Goal: Transaction & Acquisition: Purchase product/service

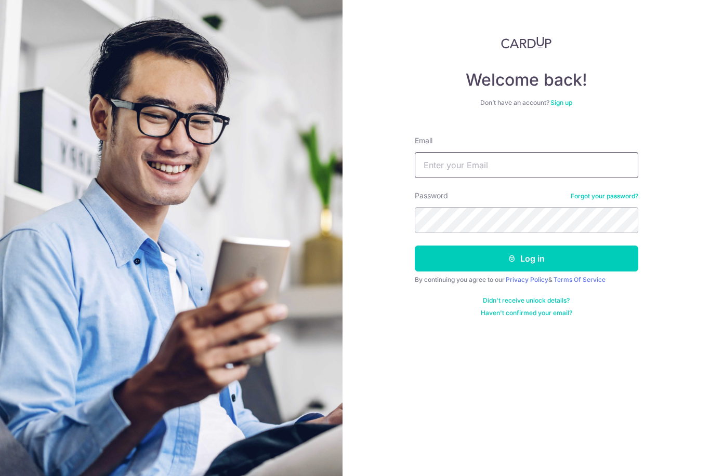
click at [534, 175] on input "Email" at bounding box center [526, 165] width 223 height 26
click at [533, 172] on input "Email" at bounding box center [526, 165] width 223 height 26
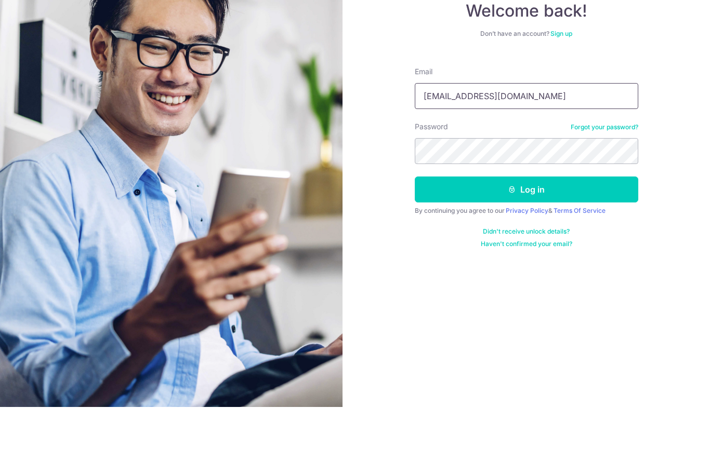
type input "[EMAIL_ADDRESS][DOMAIN_NAME]"
click at [544, 246] on button "Log in" at bounding box center [526, 259] width 223 height 26
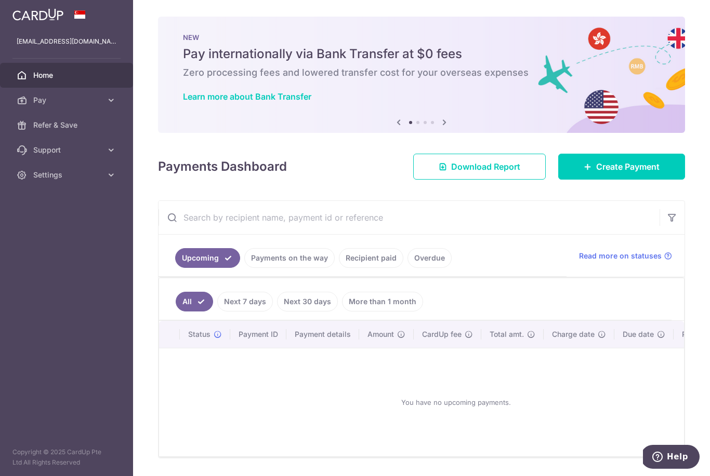
click at [636, 173] on span "Create Payment" at bounding box center [627, 167] width 63 height 12
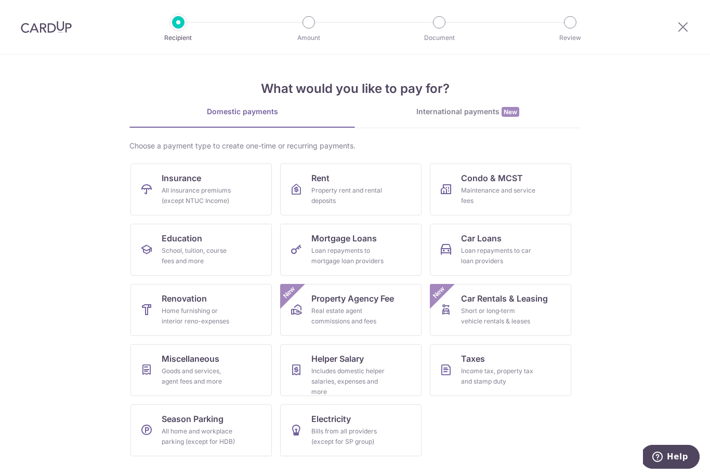
click at [225, 189] on div "All insurance premiums (except NTUC Income)" at bounding box center [199, 195] width 75 height 21
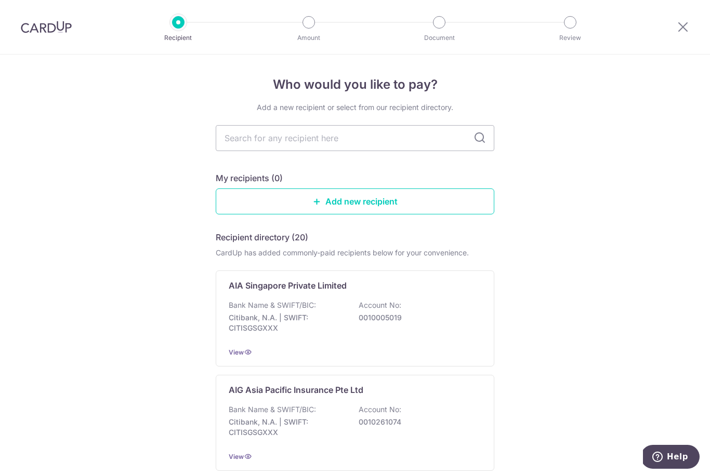
click at [392, 317] on p "0010005019" at bounding box center [416, 318] width 116 height 10
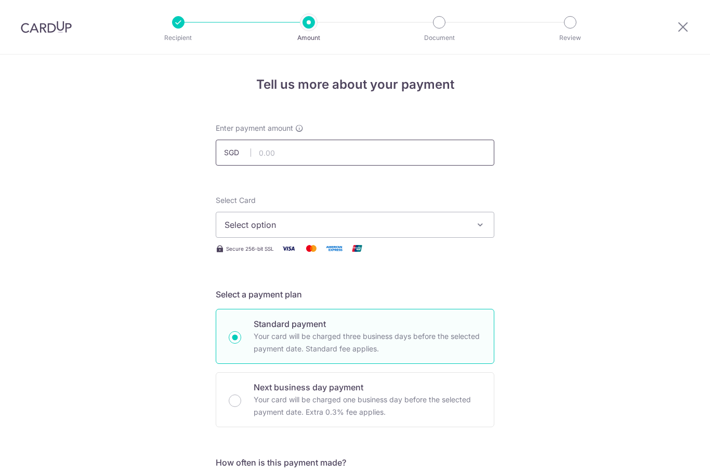
click at [416, 162] on input "text" at bounding box center [355, 153] width 278 height 26
type input "214.44"
click at [398, 223] on span "Select option" at bounding box center [345, 225] width 242 height 12
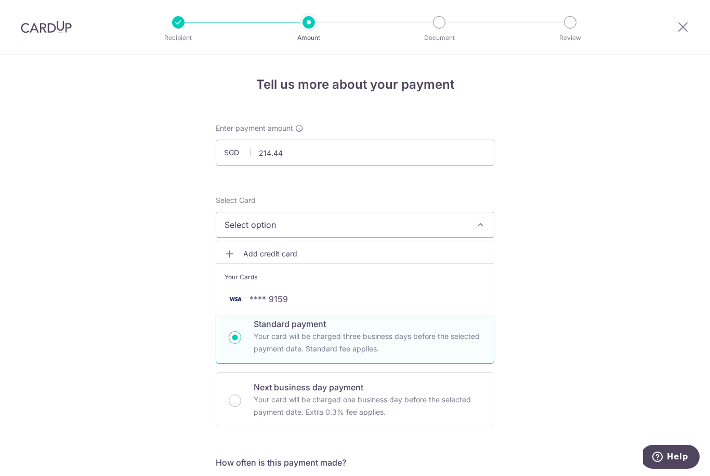
click at [371, 301] on span "**** 9159" at bounding box center [354, 299] width 261 height 12
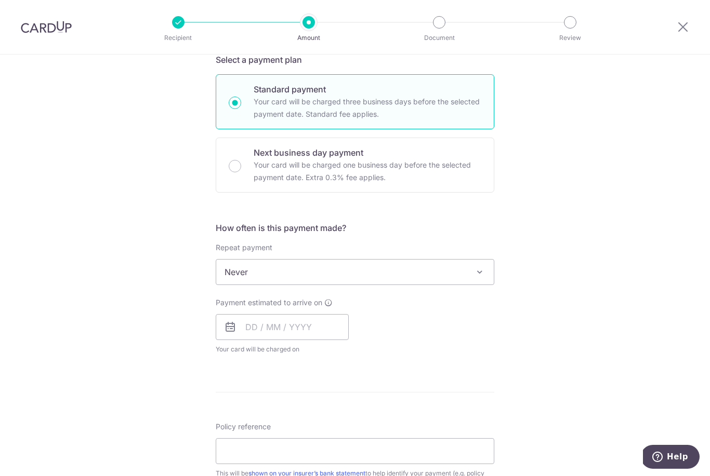
scroll to position [248, 0]
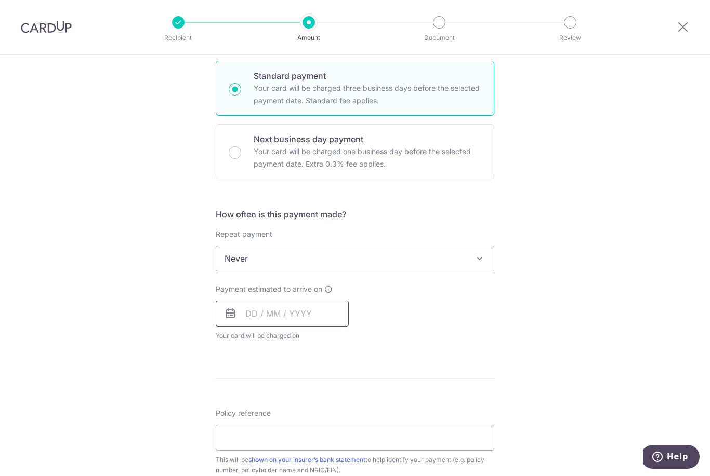
click at [232, 311] on input "text" at bounding box center [282, 314] width 133 height 26
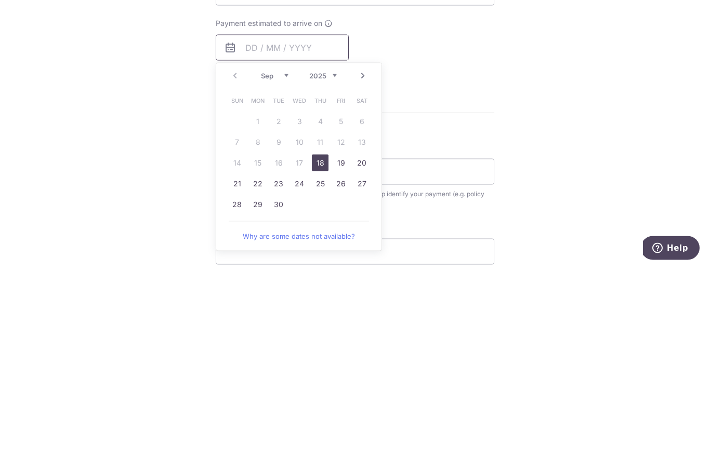
scroll to position [304, 0]
click at [320, 365] on link "18" at bounding box center [320, 373] width 17 height 17
type input "18/09/2025"
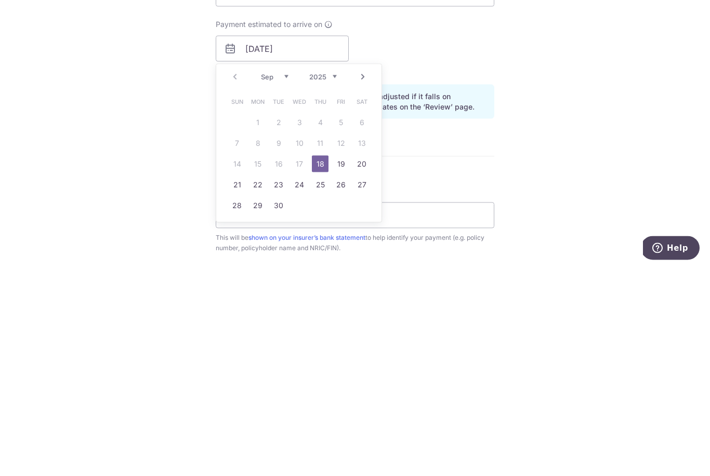
scroll to position [33, 0]
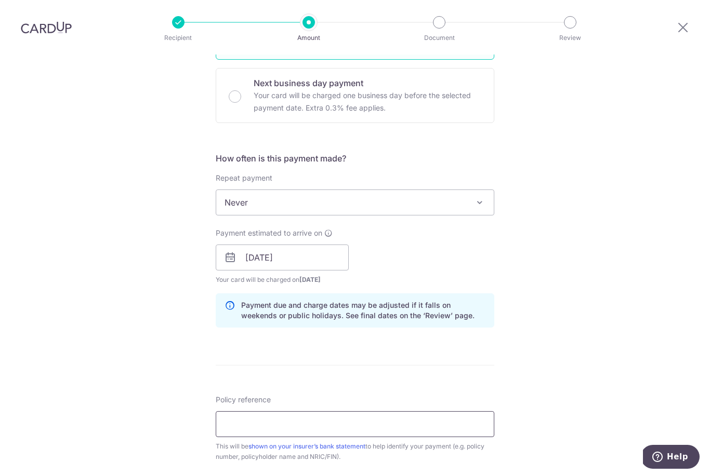
click at [382, 411] on input "Policy reference" at bounding box center [355, 424] width 278 height 26
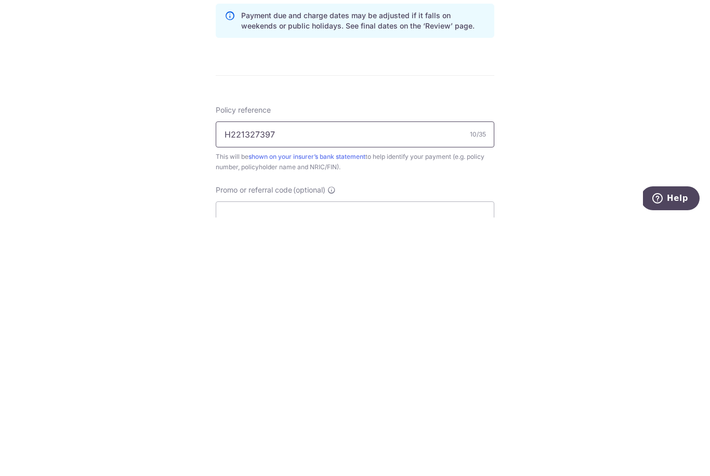
scroll to position [373, 0]
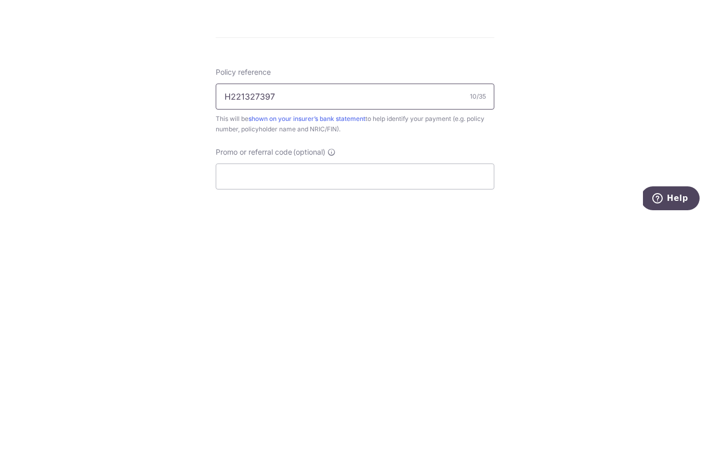
type input "H221327397"
click at [417, 422] on input "Promo or referral code (optional)" at bounding box center [355, 435] width 278 height 26
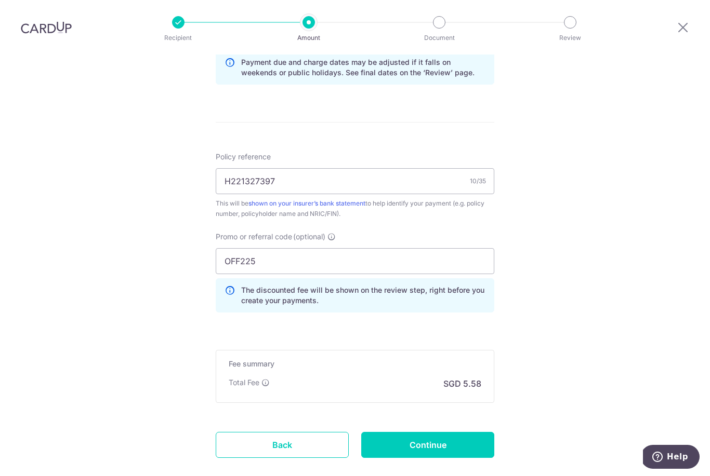
scroll to position [566, 0]
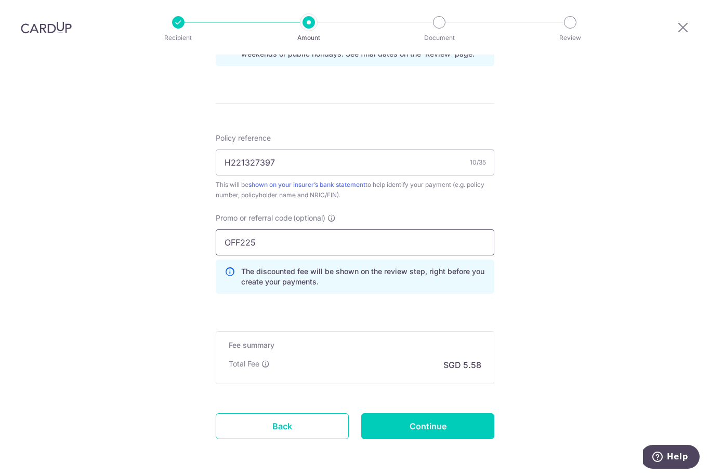
type input "OFF225"
click at [478, 413] on input "Continue" at bounding box center [427, 426] width 133 height 26
type input "Create Schedule"
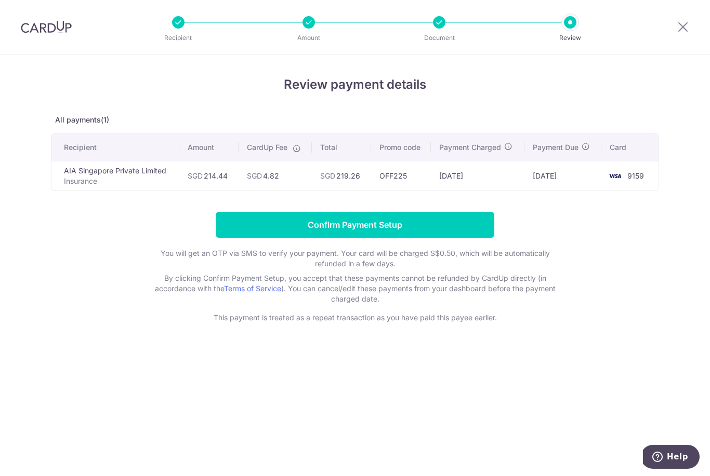
click at [443, 229] on input "Confirm Payment Setup" at bounding box center [355, 225] width 278 height 26
